Goal: Navigation & Orientation: Go to known website

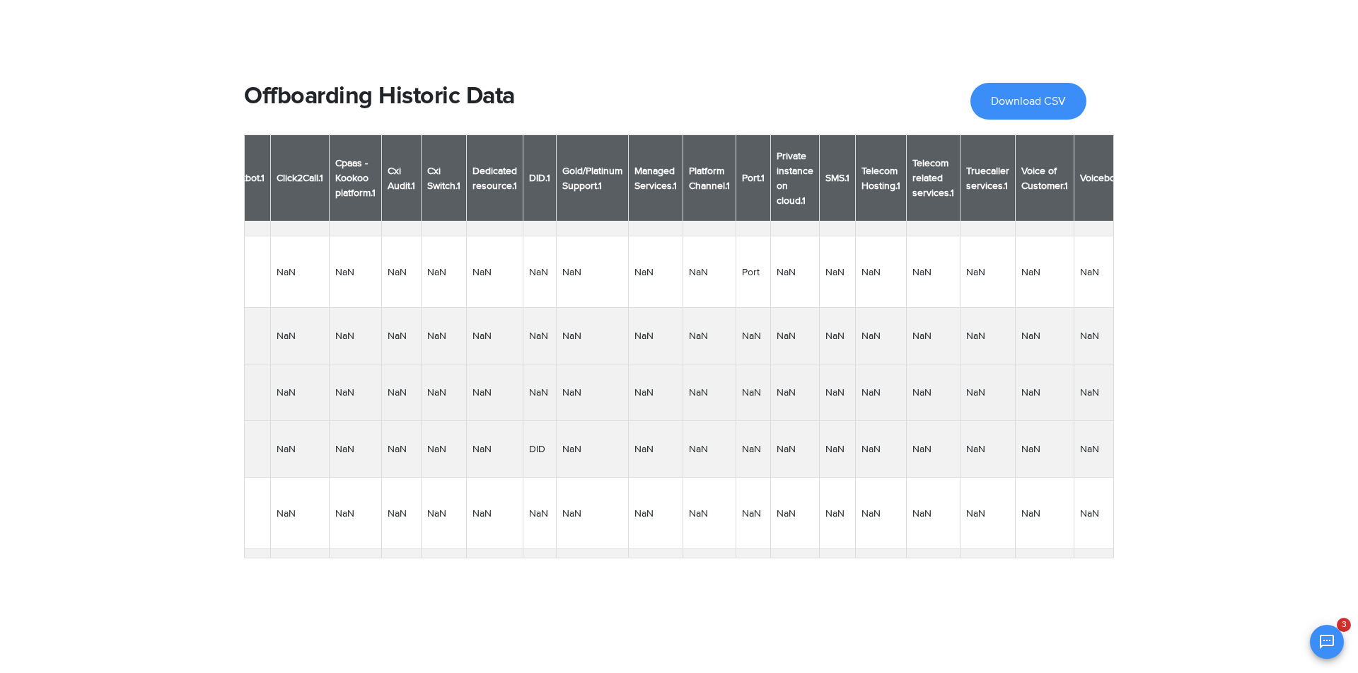
scroll to position [157, 2324]
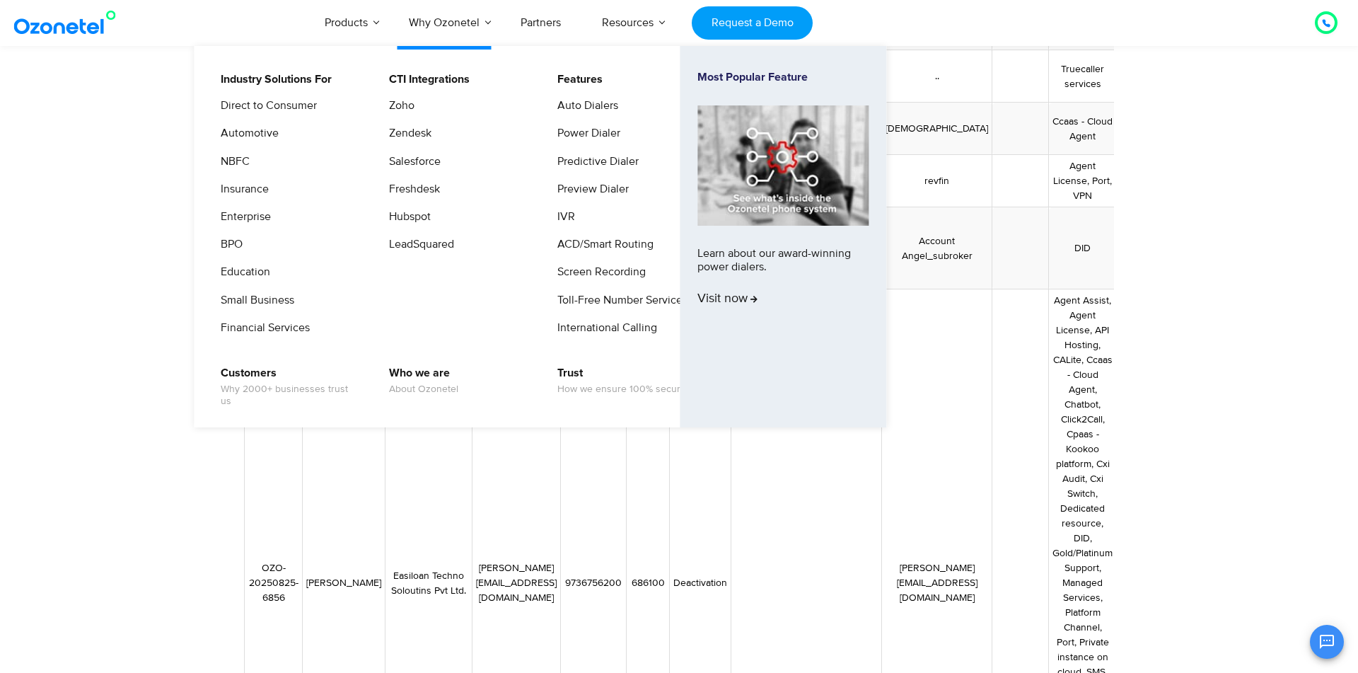
scroll to position [376, 0]
